Goal: Transaction & Acquisition: Purchase product/service

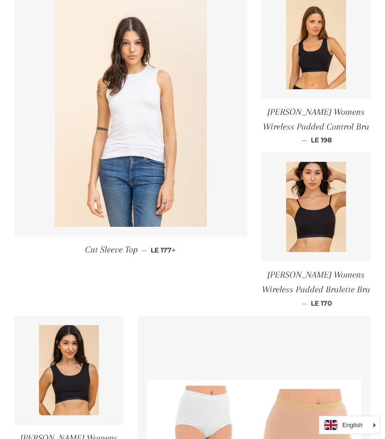
scroll to position [369, 0]
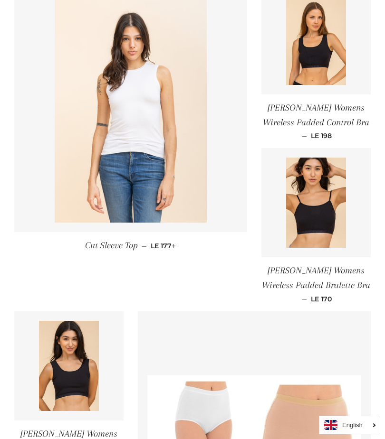
click at [66, 380] on img at bounding box center [69, 366] width 60 height 90
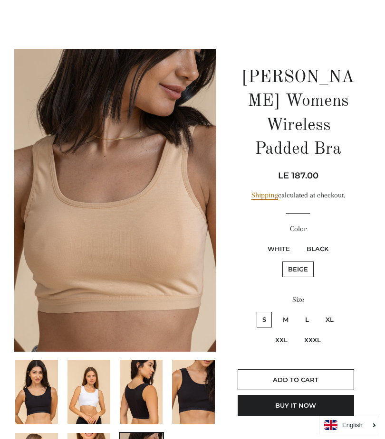
scroll to position [97, 0]
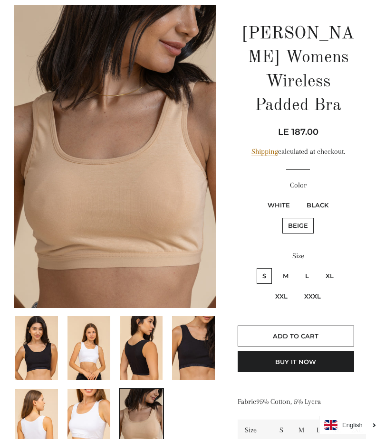
click at [369, 30] on div "Charmaine Womens Wireless Padded Bra Regular price Sale price LE 187.00 Unit pr…" at bounding box center [293, 250] width 154 height 491
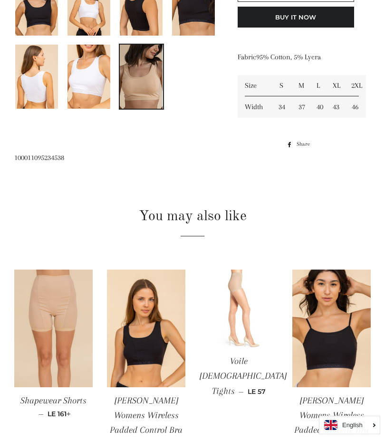
scroll to position [437, 0]
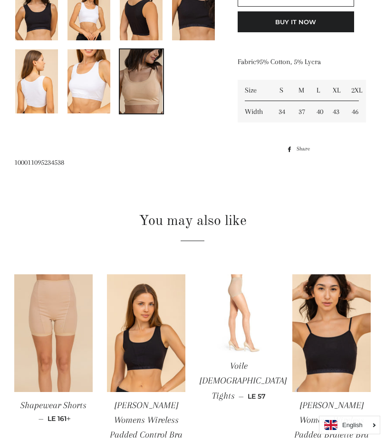
click at [147, 360] on img at bounding box center [146, 333] width 78 height 118
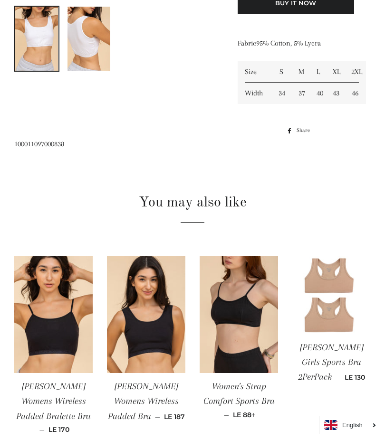
scroll to position [479, 0]
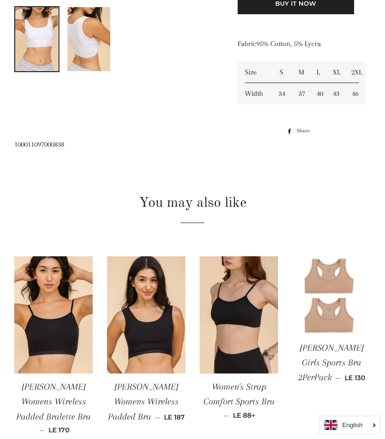
click at [159, 338] on img at bounding box center [146, 315] width 78 height 118
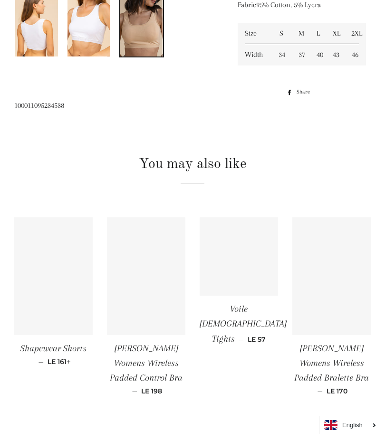
scroll to position [494, 0]
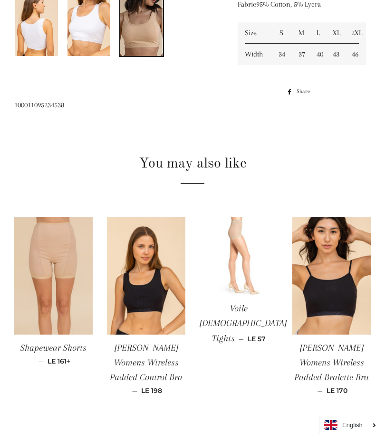
click at [142, 304] on img at bounding box center [146, 276] width 78 height 118
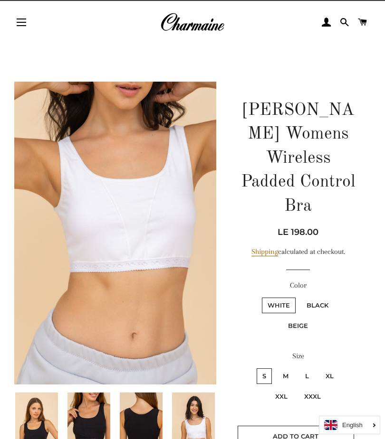
scroll to position [24, 0]
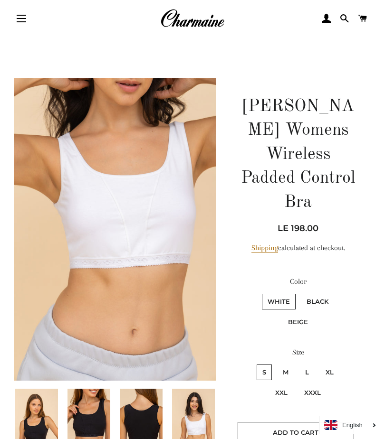
click at [287, 368] on label "M" at bounding box center [285, 373] width 17 height 16
click at [276, 364] on input "M" at bounding box center [275, 363] width 0 height 0
radio input "true"
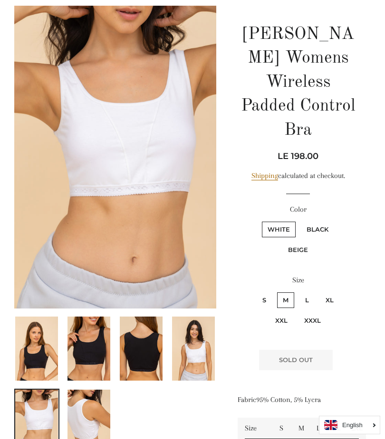
scroll to position [103, 0]
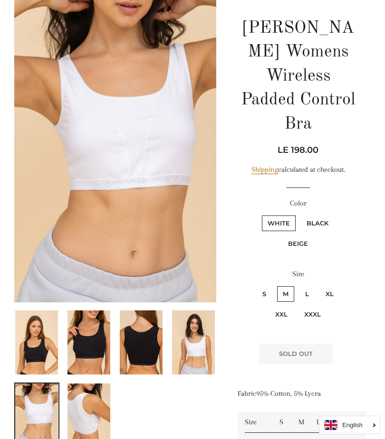
click at [307, 292] on label "L" at bounding box center [306, 294] width 15 height 16
click at [298, 285] on input "L" at bounding box center [298, 285] width 0 height 0
radio input "true"
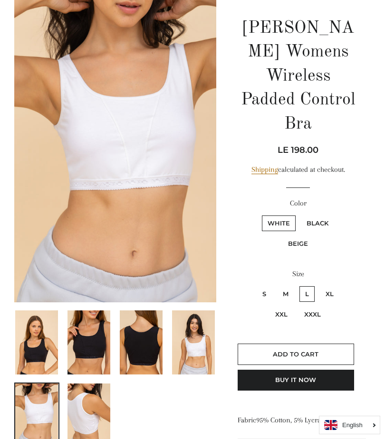
scroll to position [146, 0]
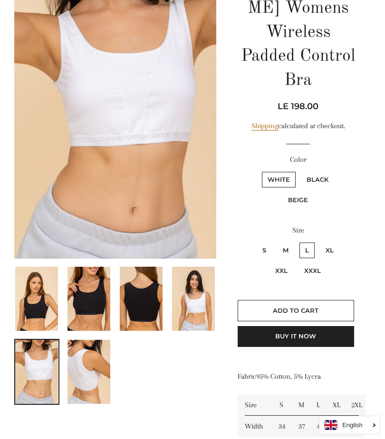
click at [286, 246] on label "M" at bounding box center [285, 251] width 17 height 16
click at [276, 242] on input "M" at bounding box center [275, 241] width 0 height 0
radio input "true"
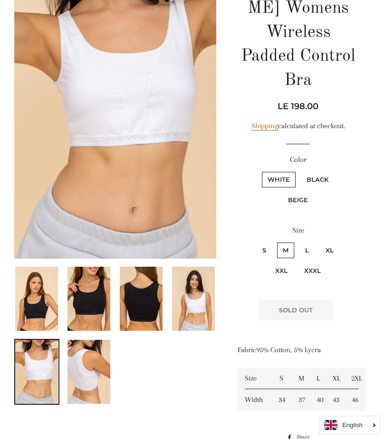
click at [326, 174] on label "Black" at bounding box center [317, 180] width 33 height 16
click at [300, 171] on input "Black" at bounding box center [299, 170] width 0 height 0
radio input "true"
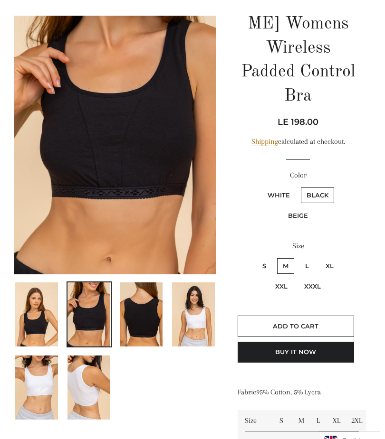
scroll to position [131, 0]
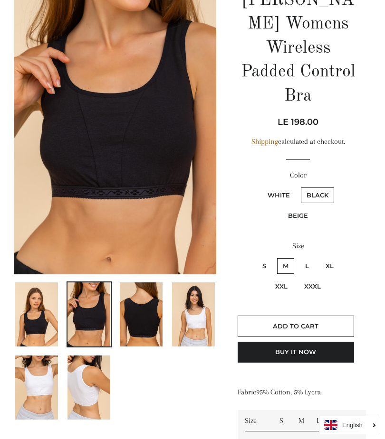
click at [314, 323] on span "Add to Cart" at bounding box center [296, 326] width 46 height 8
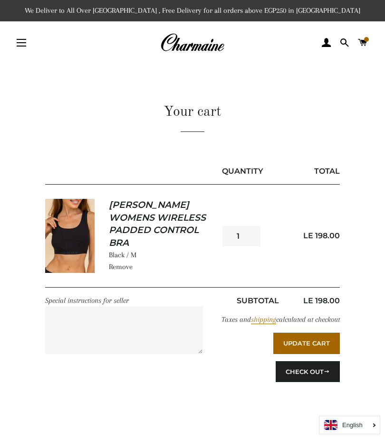
click at [247, 235] on input "1" at bounding box center [241, 236] width 38 height 20
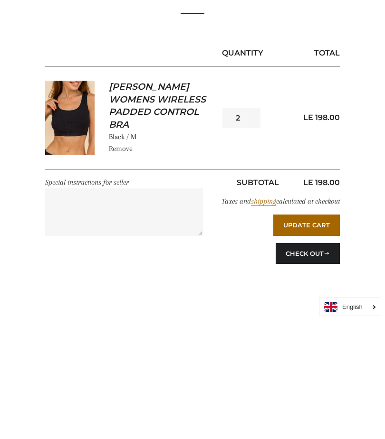
type input "2"
click at [325, 333] on button "Update Cart" at bounding box center [306, 343] width 66 height 21
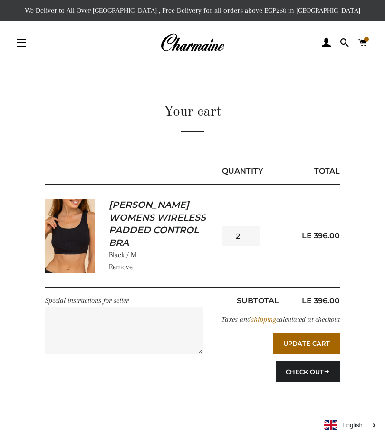
click at [20, 43] on span "button" at bounding box center [21, 42] width 9 height 1
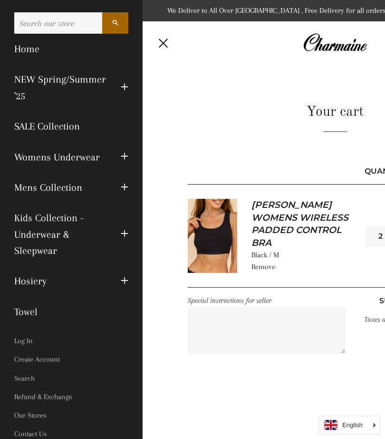
click at [92, 149] on link "Womens Underwear" at bounding box center [60, 157] width 106 height 30
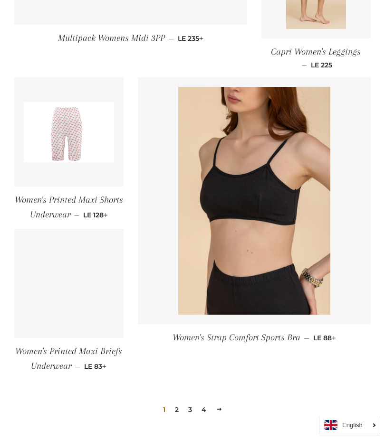
scroll to position [1239, 0]
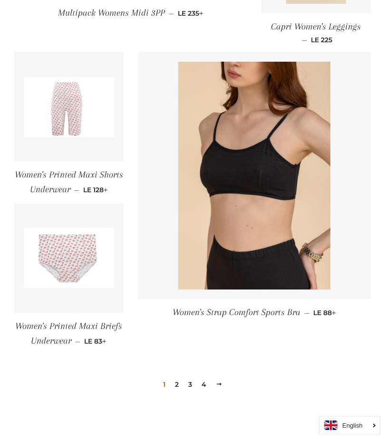
click at [180, 377] on link "2" at bounding box center [176, 384] width 11 height 14
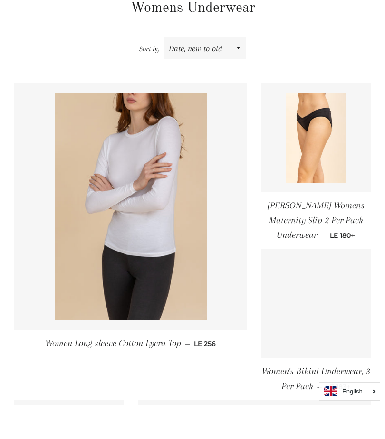
scroll to position [252, 0]
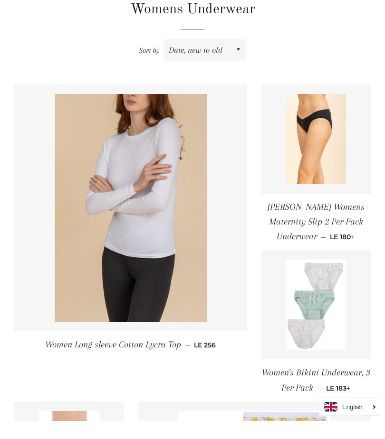
click at [315, 155] on img at bounding box center [316, 158] width 60 height 90
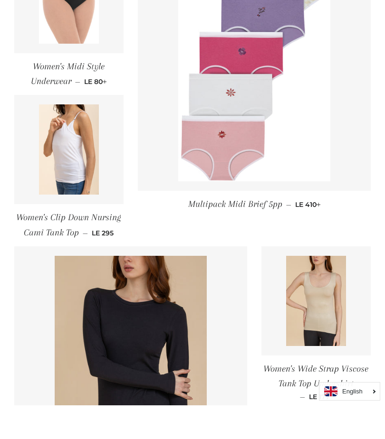
scroll to position [695, 0]
click at [74, 152] on img at bounding box center [69, 183] width 60 height 90
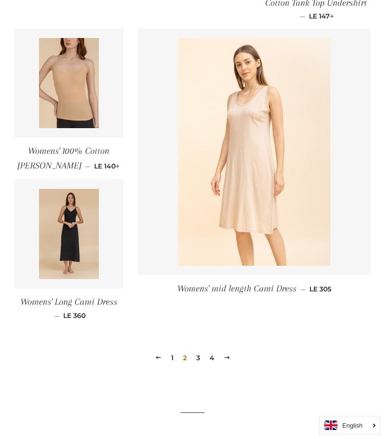
scroll to position [1274, 0]
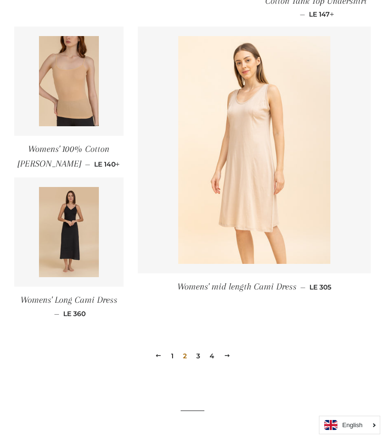
click at [202, 349] on link "3" at bounding box center [197, 356] width 11 height 14
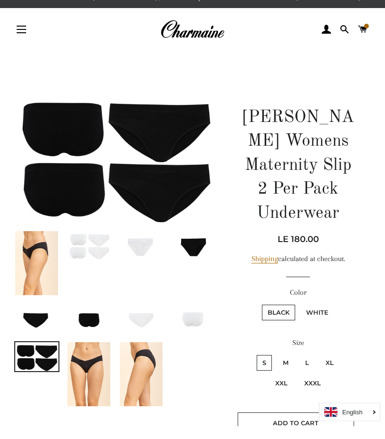
click at [143, 383] on img at bounding box center [141, 388] width 43 height 64
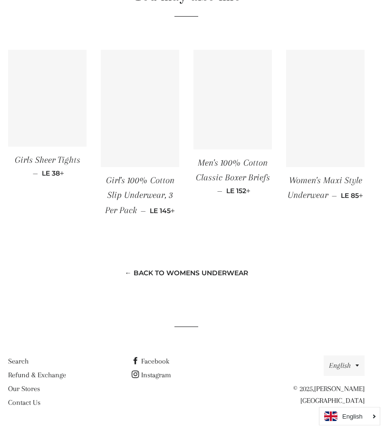
scroll to position [828, 6]
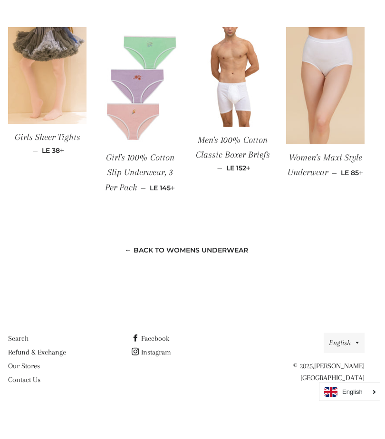
click at [234, 279] on link "← Back to Womens Underwear" at bounding box center [186, 283] width 123 height 9
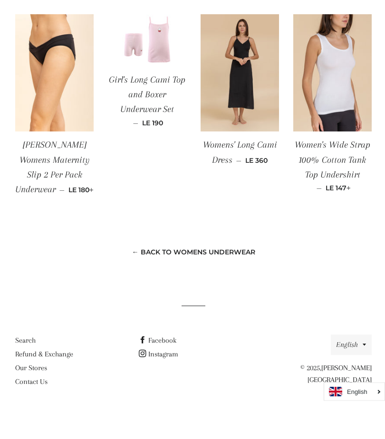
scroll to position [878, 5]
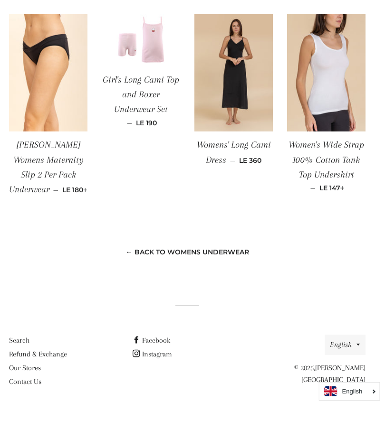
click at [245, 282] on link "← Back to Womens Underwear" at bounding box center [187, 286] width 123 height 9
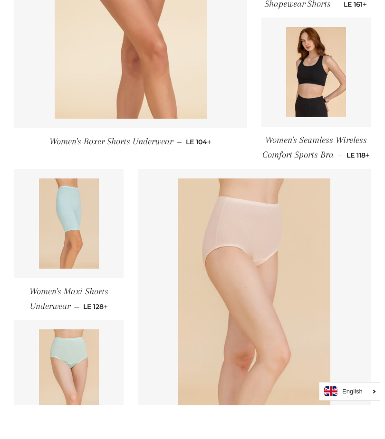
scroll to position [1062, 0]
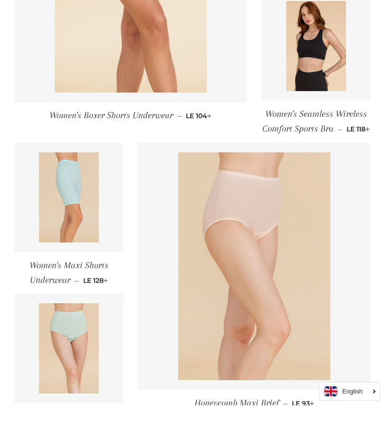
click at [313, 68] on img at bounding box center [316, 80] width 60 height 90
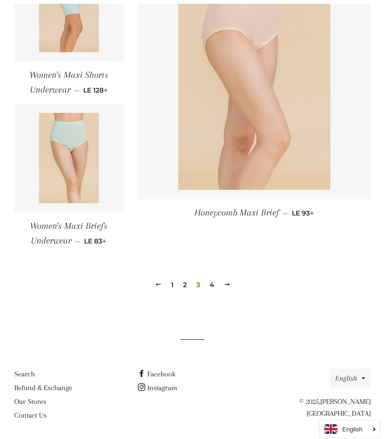
scroll to position [1290, 0]
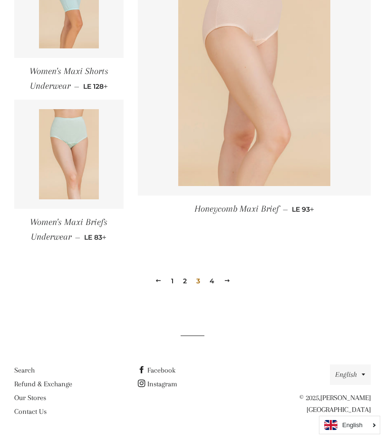
click at [217, 288] on link "4" at bounding box center [212, 281] width 12 height 14
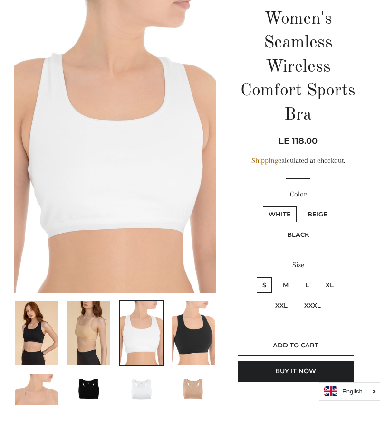
scroll to position [79, 0]
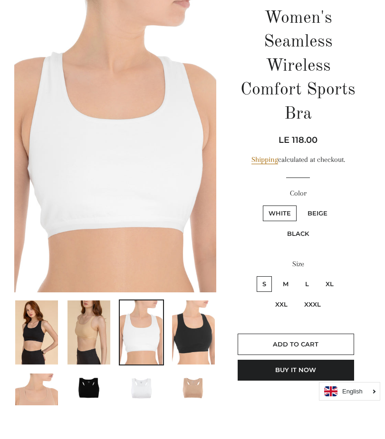
click at [41, 336] on img at bounding box center [36, 366] width 43 height 64
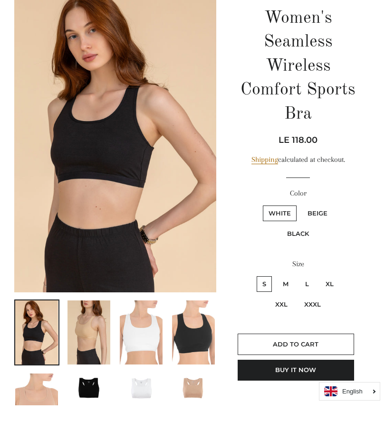
click at [100, 334] on img at bounding box center [88, 366] width 43 height 64
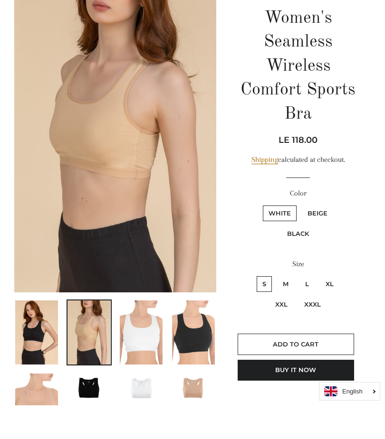
click at [138, 340] on img at bounding box center [141, 366] width 43 height 64
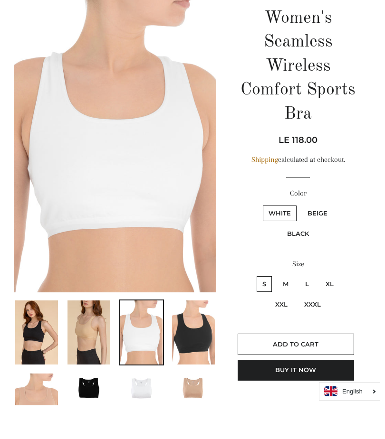
click at [287, 310] on label "M" at bounding box center [285, 318] width 17 height 16
click at [276, 309] on input "M" at bounding box center [275, 309] width 0 height 0
radio input "true"
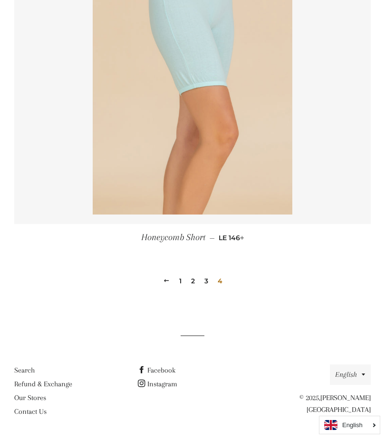
scroll to position [405, 0]
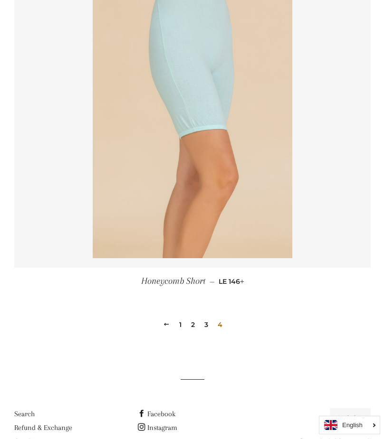
click at [196, 318] on link "2" at bounding box center [192, 325] width 11 height 14
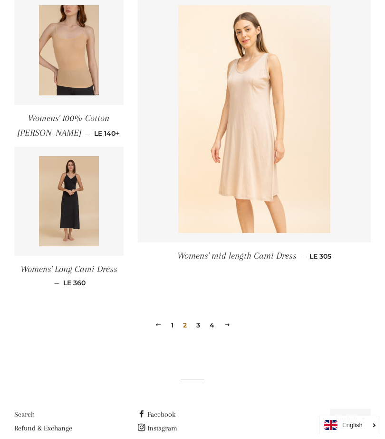
scroll to position [1303, 0]
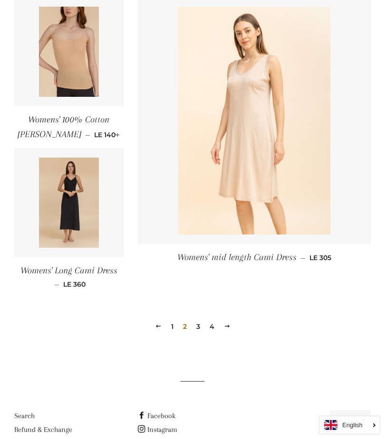
click at [200, 320] on link "3" at bounding box center [197, 327] width 11 height 14
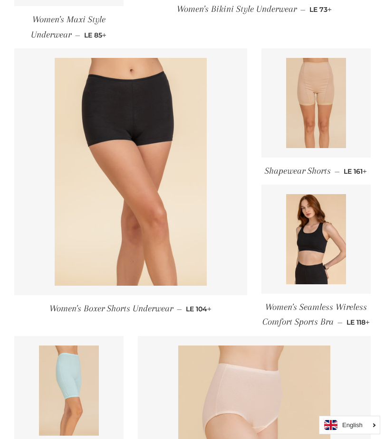
scroll to position [906, 0]
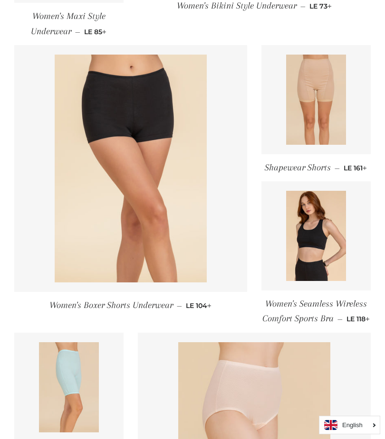
click at [311, 236] on img at bounding box center [316, 236] width 60 height 90
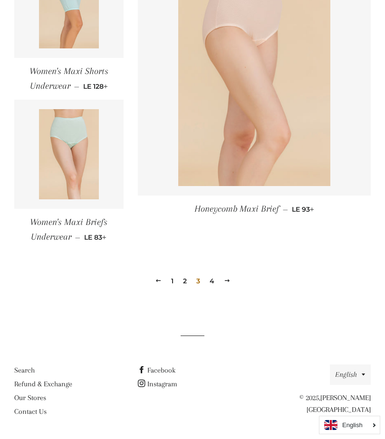
scroll to position [1300, 0]
click at [188, 277] on link "2" at bounding box center [184, 281] width 11 height 14
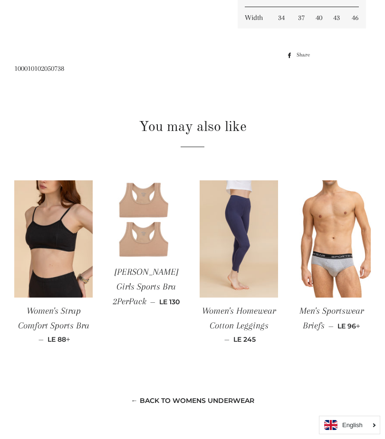
scroll to position [734, 0]
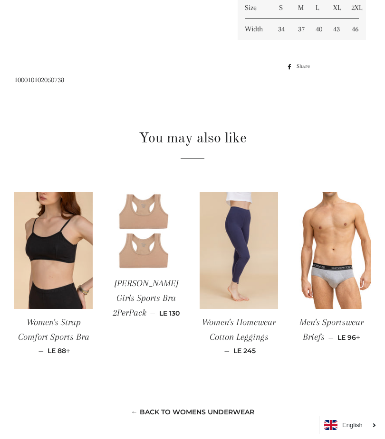
click at [246, 410] on link "← Back to Womens Underwear" at bounding box center [192, 412] width 123 height 9
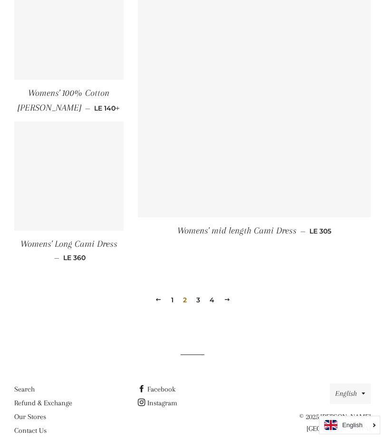
scroll to position [1330, 0]
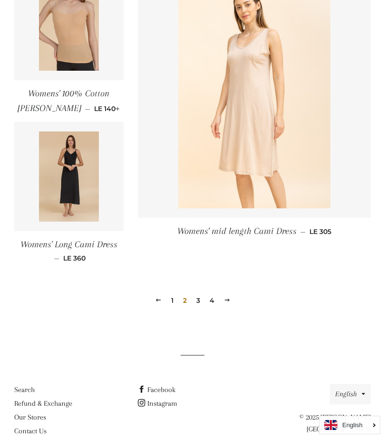
click at [174, 288] on div "Previous 1 2 3 4 Next" at bounding box center [192, 285] width 356 height 43
click at [176, 293] on link "1" at bounding box center [172, 300] width 10 height 14
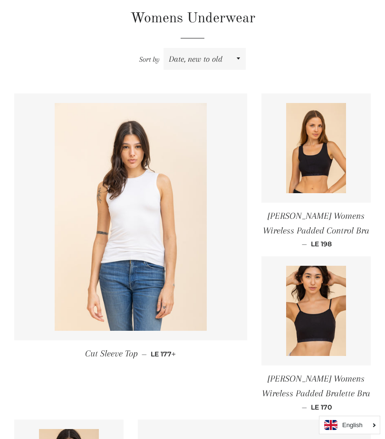
scroll to position [262, 0]
click at [314, 172] on img at bounding box center [316, 148] width 60 height 90
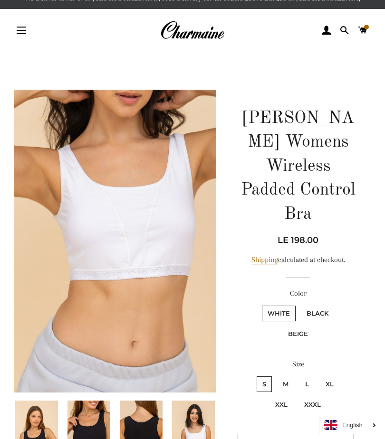
click at [287, 380] on label "M" at bounding box center [285, 385] width 17 height 16
click at [276, 376] on input "M" at bounding box center [275, 375] width 0 height 0
radio input "true"
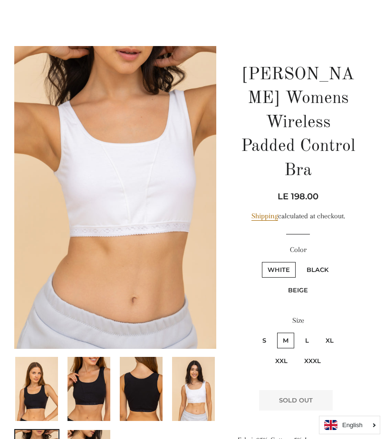
scroll to position [40, 0]
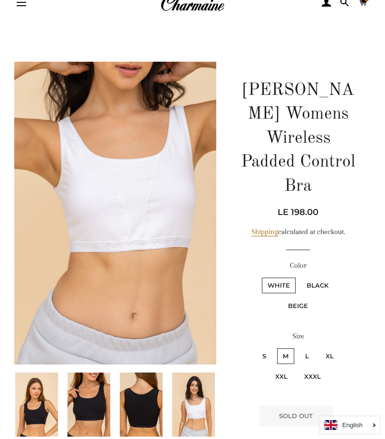
click at [303, 309] on label "Beige" at bounding box center [297, 306] width 31 height 16
click at [336, 277] on input "Beige" at bounding box center [336, 276] width 0 height 0
radio input "true"
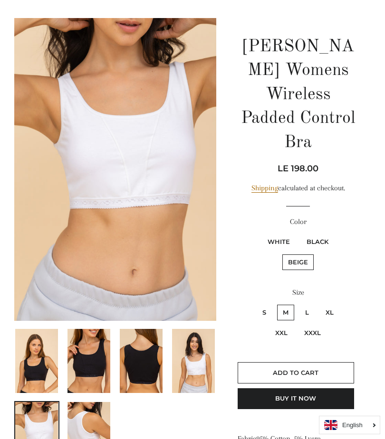
click at [322, 368] on button "Add to Cart" at bounding box center [295, 372] width 116 height 21
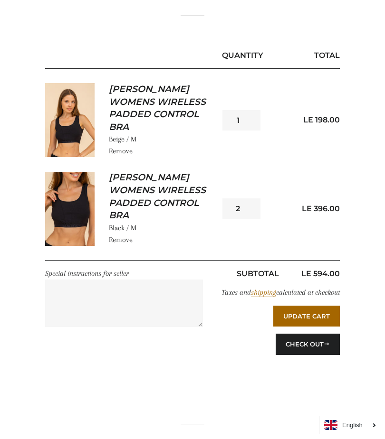
scroll to position [116, 0]
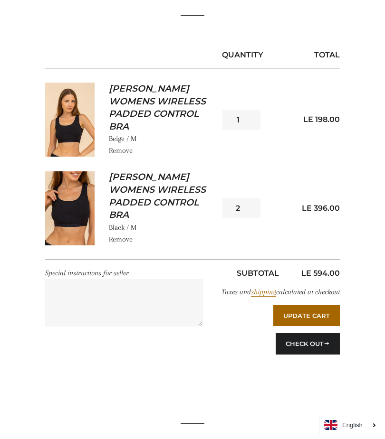
click at [320, 326] on button "Update Cart" at bounding box center [306, 315] width 66 height 21
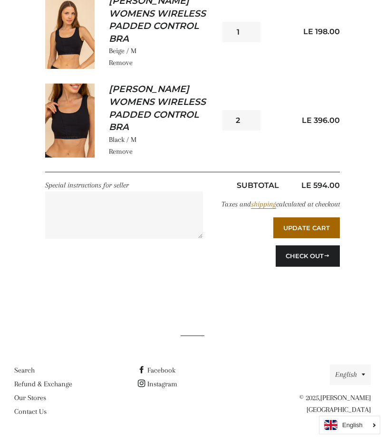
scroll to position [215, 0]
click at [317, 230] on button "Update Cart" at bounding box center [306, 227] width 66 height 21
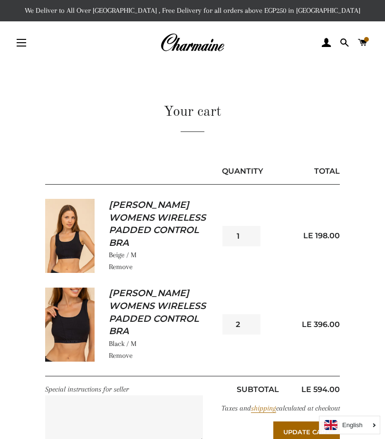
scroll to position [17, 0]
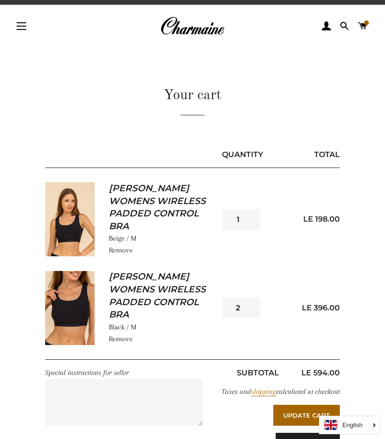
click at [24, 29] on button "Site navigation" at bounding box center [21, 26] width 24 height 24
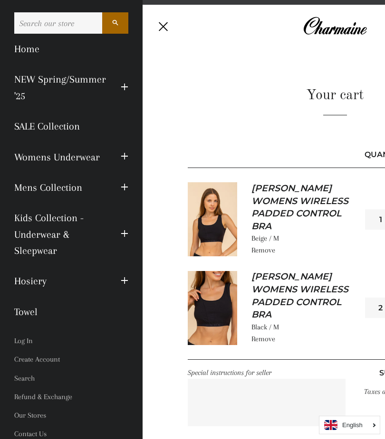
click at [293, 75] on main "Your cart Quantity Total Charmaine Womens Wireless Padded Control Bra Beige / M…" at bounding box center [334, 270] width 385 height 447
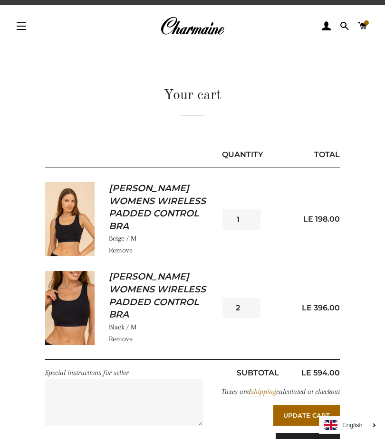
click at [17, 16] on button "Site navigation" at bounding box center [21, 26] width 24 height 24
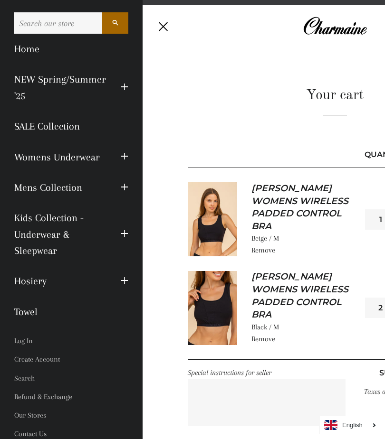
click at [86, 158] on link "Womens Underwear" at bounding box center [60, 157] width 106 height 30
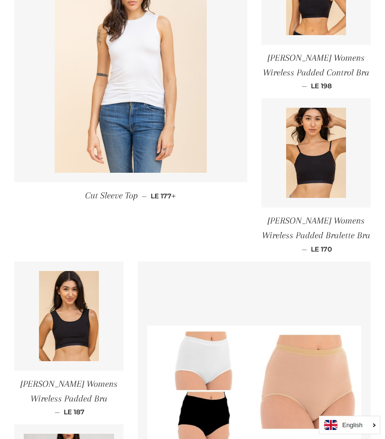
scroll to position [421, 0]
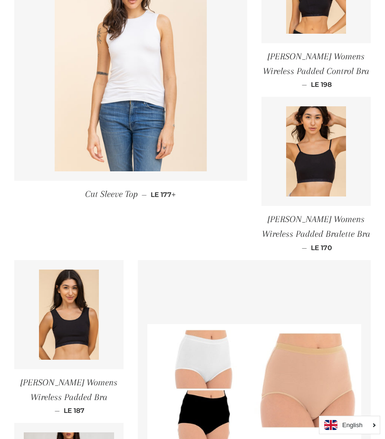
click at [71, 317] on img at bounding box center [69, 315] width 60 height 90
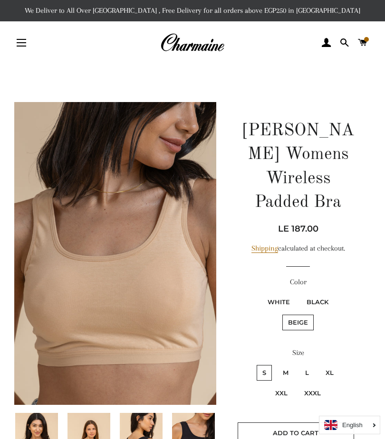
click at [288, 367] on label "M" at bounding box center [285, 373] width 17 height 16
click at [276, 364] on input "M" at bounding box center [275, 364] width 0 height 0
radio input "true"
click at [281, 299] on label "White" at bounding box center [279, 302] width 34 height 16
click at [261, 293] on input "White" at bounding box center [260, 293] width 0 height 0
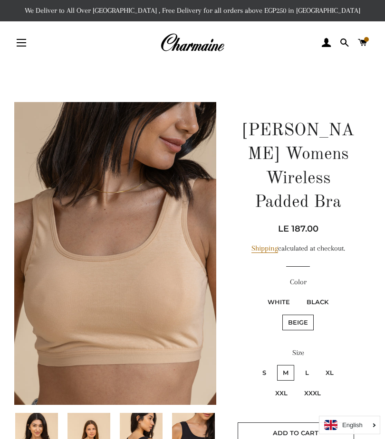
radio input "true"
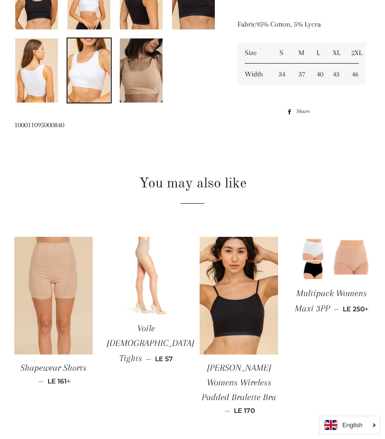
scroll to position [449, 0]
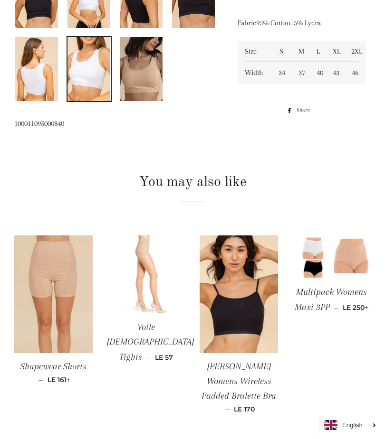
click at [252, 326] on img at bounding box center [238, 295] width 78 height 118
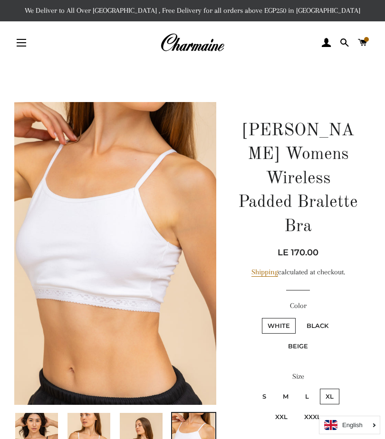
click at [287, 389] on label "M" at bounding box center [285, 397] width 17 height 16
click at [276, 388] on input "M" at bounding box center [275, 387] width 0 height 0
radio input "true"
click at [19, 40] on button "Site navigation" at bounding box center [21, 43] width 24 height 24
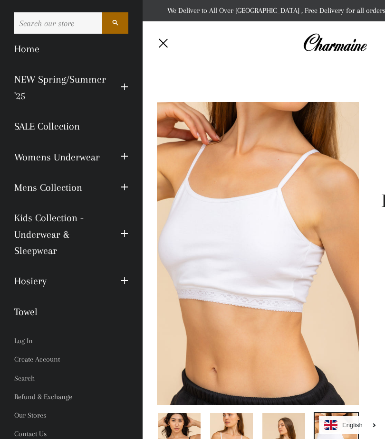
click at [103, 85] on link "NEW Spring/Summer '25" at bounding box center [60, 87] width 106 height 47
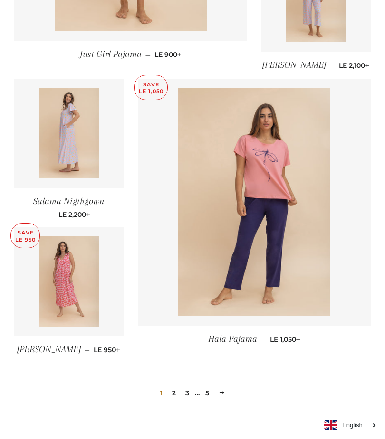
scroll to position [1130, 0]
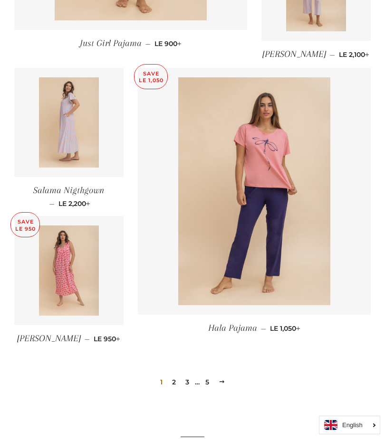
click at [176, 385] on link "2" at bounding box center [173, 382] width 11 height 14
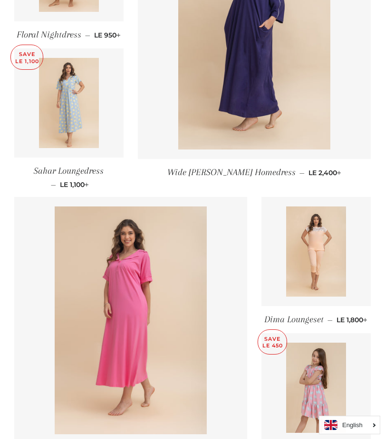
scroll to position [727, 0]
click at [315, 282] on img at bounding box center [316, 251] width 60 height 90
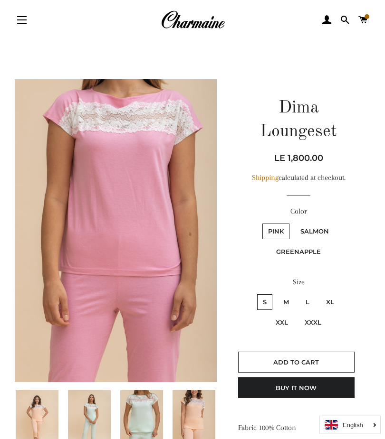
scroll to position [23, 0]
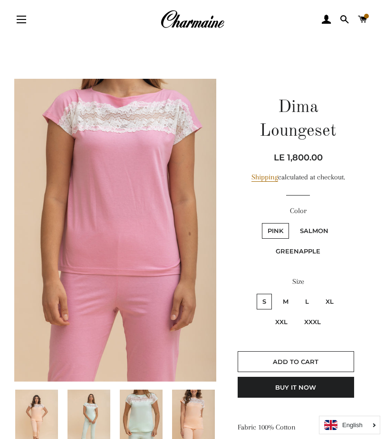
click at [201, 421] on img at bounding box center [193, 422] width 43 height 64
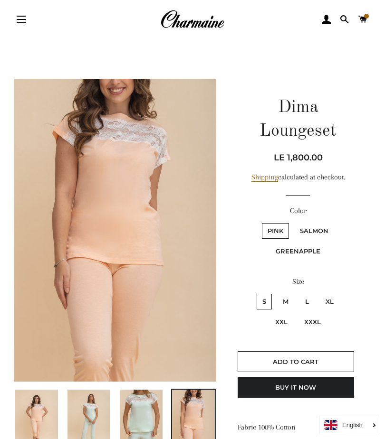
click at [313, 297] on label "L" at bounding box center [306, 302] width 15 height 16
click at [298, 293] on input "L" at bounding box center [298, 293] width 0 height 0
radio input "true"
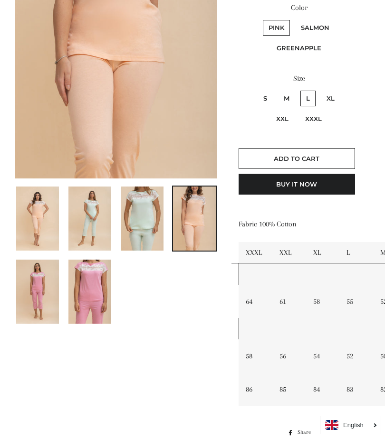
scroll to position [226, 6]
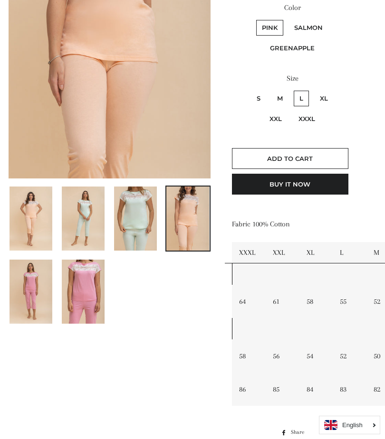
click at [322, 333] on td at bounding box center [316, 328] width 168 height 21
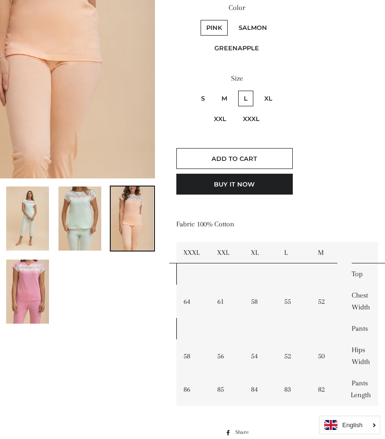
scroll to position [226, 61]
click at [269, 154] on button "Add to Cart" at bounding box center [234, 158] width 116 height 21
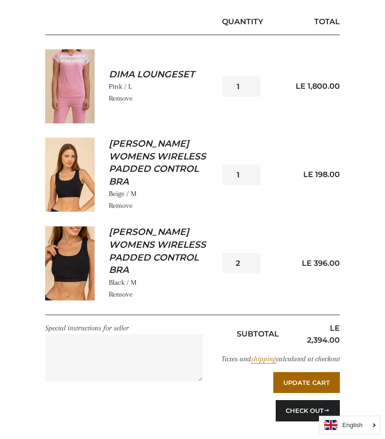
scroll to position [151, 0]
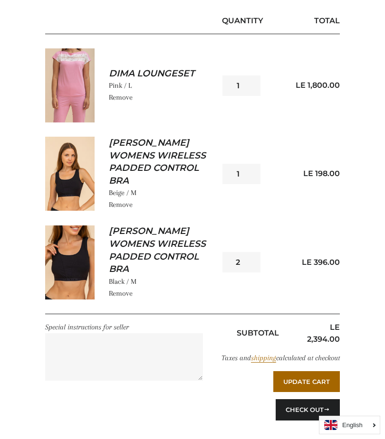
click at [121, 100] on link "Remove" at bounding box center [121, 97] width 24 height 9
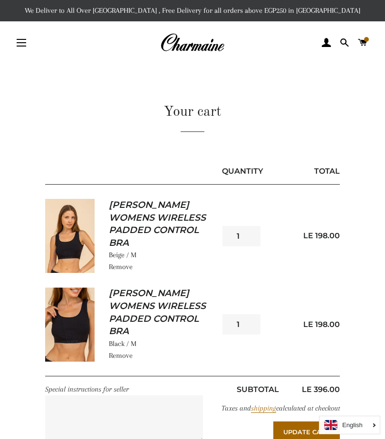
click at [15, 44] on button "Site navigation" at bounding box center [21, 43] width 24 height 24
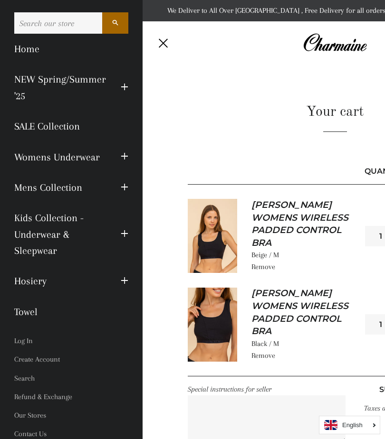
click at [103, 79] on link "NEW Spring/Summer '25" at bounding box center [60, 87] width 106 height 47
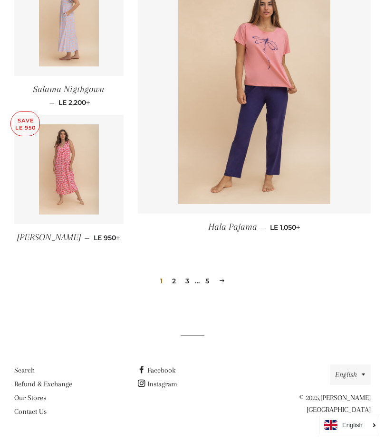
scroll to position [1241, 0]
click at [177, 275] on link "2" at bounding box center [173, 281] width 11 height 14
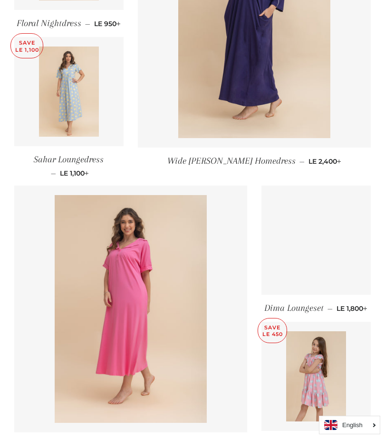
scroll to position [739, 0]
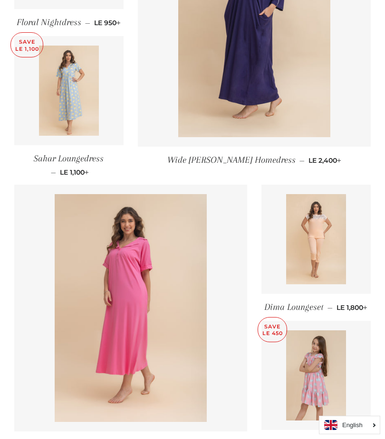
click at [318, 278] on img at bounding box center [316, 239] width 60 height 90
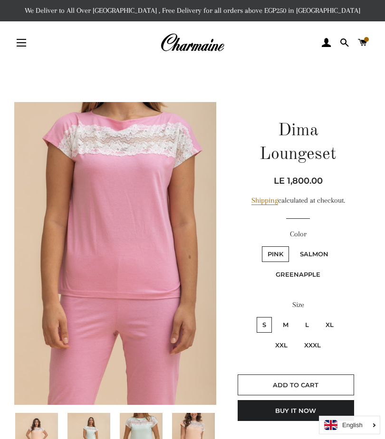
scroll to position [10, 0]
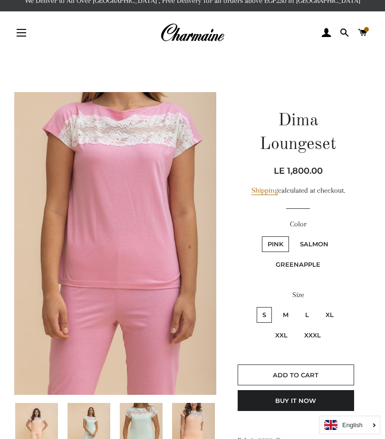
click at [318, 243] on label "Salmon" at bounding box center [314, 244] width 40 height 16
click at [293, 236] on input "Salmon" at bounding box center [293, 235] width 0 height 0
radio input "true"
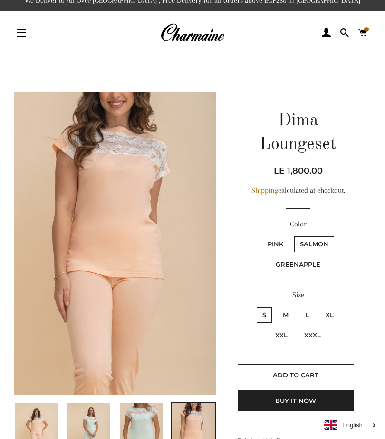
click at [311, 309] on label "L" at bounding box center [306, 315] width 15 height 16
click at [298, 306] on input "L" at bounding box center [298, 306] width 0 height 0
radio input "true"
click at [317, 374] on span "Add to Cart" at bounding box center [296, 375] width 46 height 8
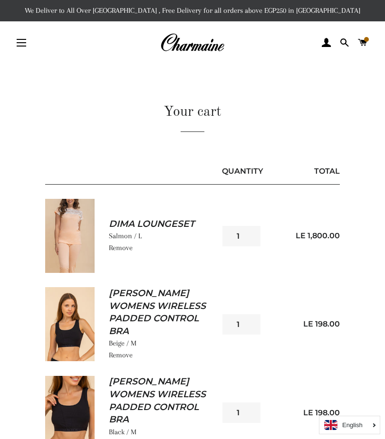
click at [24, 47] on button "Site navigation" at bounding box center [21, 43] width 24 height 24
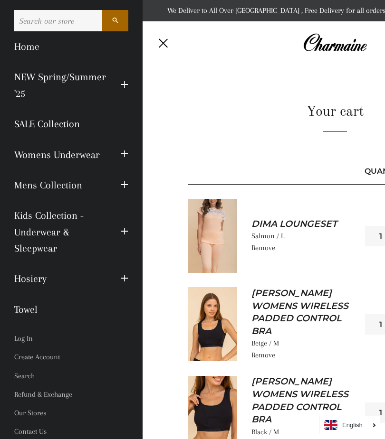
scroll to position [2, 0]
click at [57, 279] on link "Hosiery" at bounding box center [60, 279] width 106 height 30
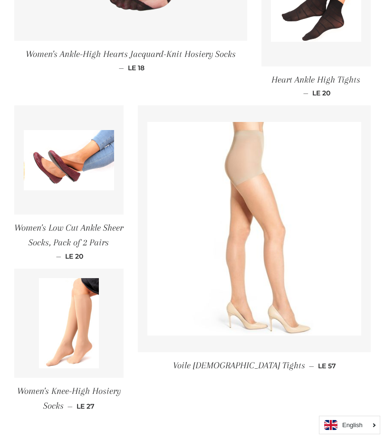
scroll to position [1198, 0]
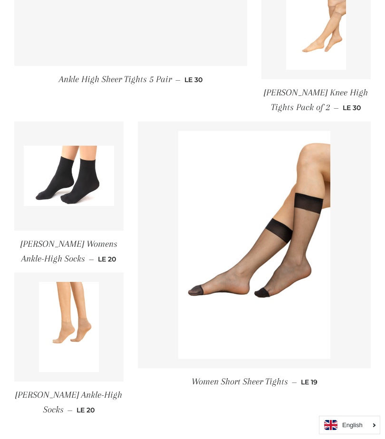
scroll to position [1106, 0]
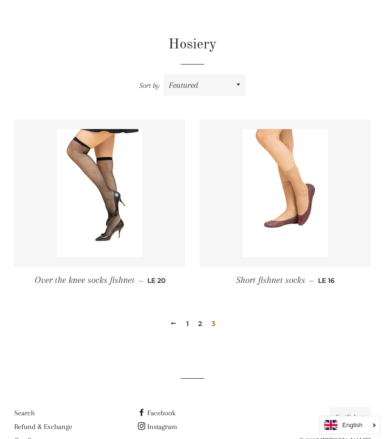
scroll to position [234, 0]
